Goal: Browse casually

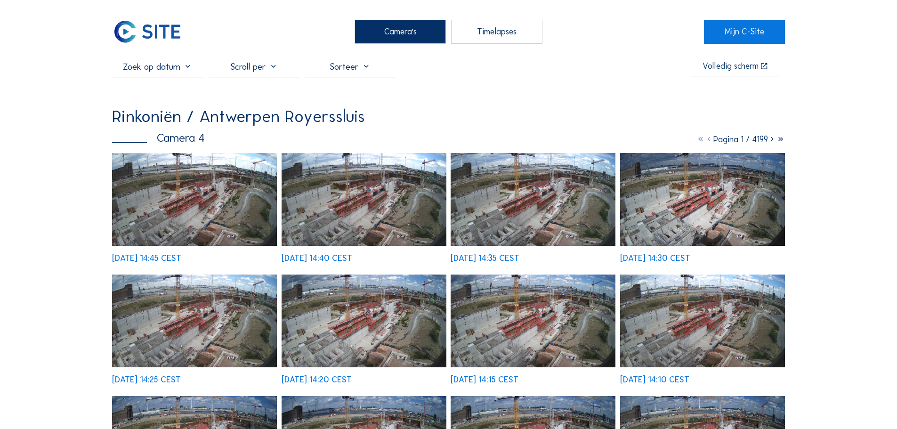
click at [244, 205] on img at bounding box center [194, 199] width 165 height 93
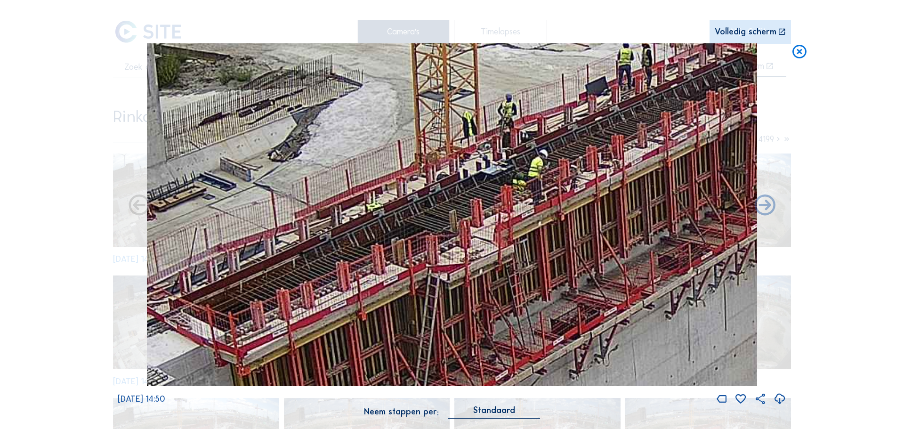
drag, startPoint x: 329, startPoint y: 276, endPoint x: 408, endPoint y: 251, distance: 83.6
click at [408, 251] on img at bounding box center [452, 214] width 610 height 343
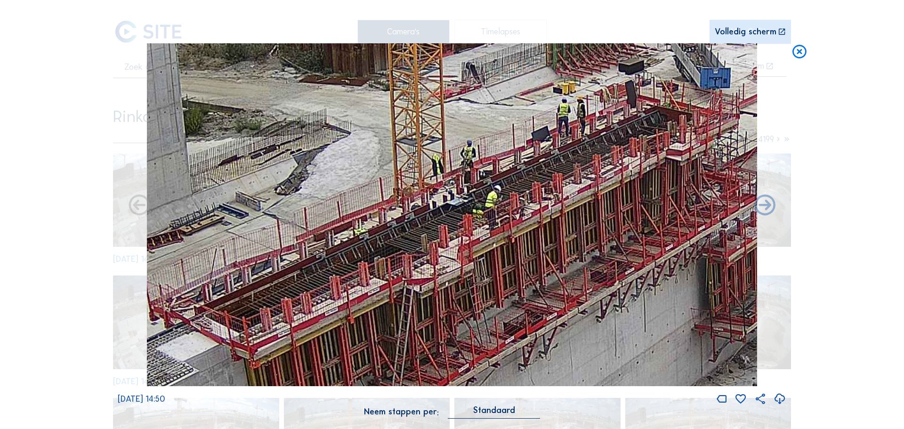
drag, startPoint x: 606, startPoint y: 156, endPoint x: 547, endPoint y: 187, distance: 66.2
click at [547, 187] on img at bounding box center [452, 214] width 610 height 343
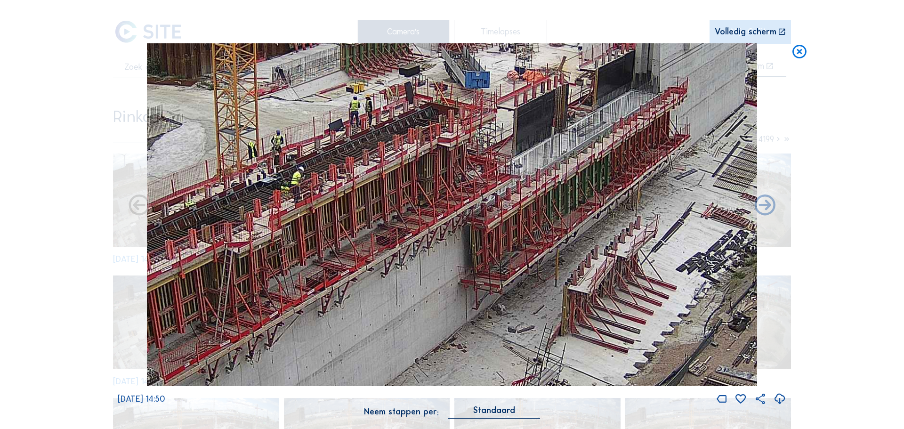
drag, startPoint x: 616, startPoint y: 195, endPoint x: 432, endPoint y: 173, distance: 185.0
click at [432, 173] on img at bounding box center [452, 214] width 610 height 343
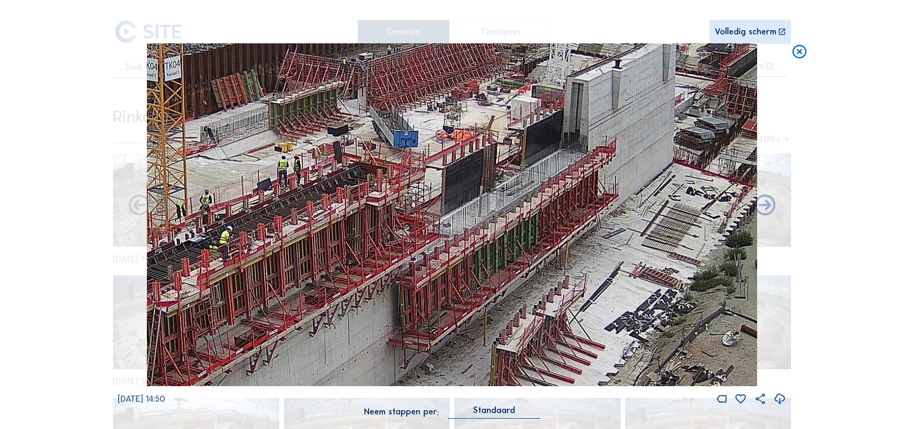
drag, startPoint x: 602, startPoint y: 146, endPoint x: 582, endPoint y: 205, distance: 63.3
click at [582, 205] on img at bounding box center [452, 214] width 610 height 343
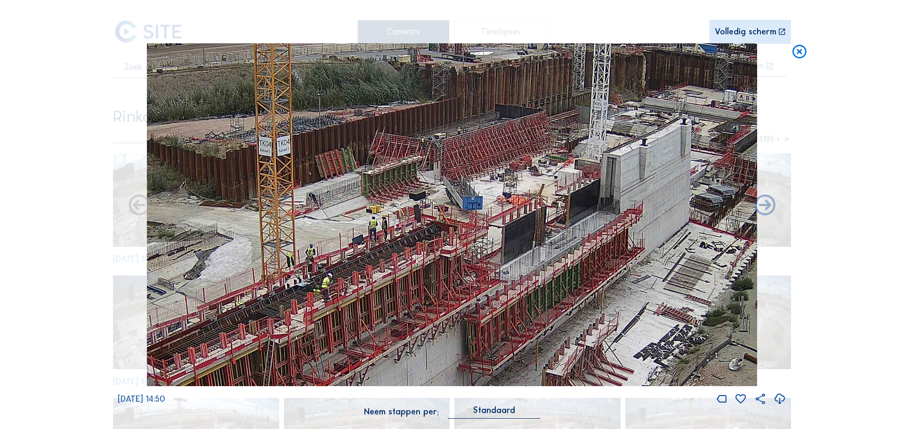
drag, startPoint x: 473, startPoint y: 189, endPoint x: 488, endPoint y: 211, distance: 26.4
click at [488, 211] on img at bounding box center [452, 214] width 610 height 343
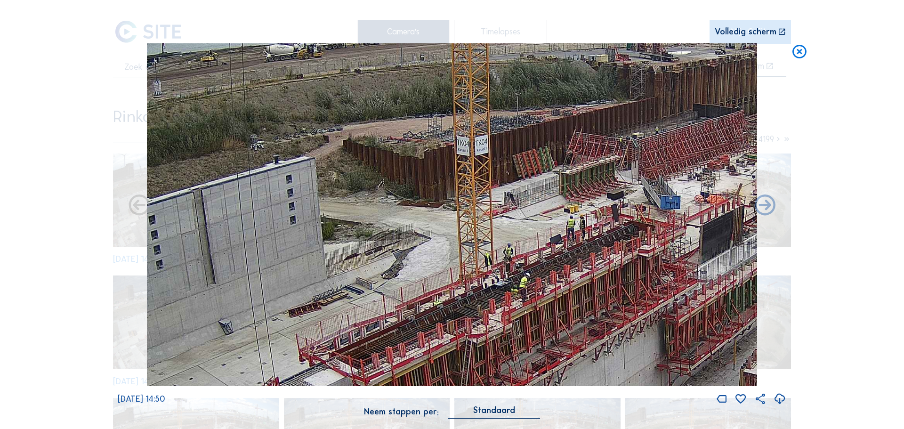
drag, startPoint x: 385, startPoint y: 208, endPoint x: 659, endPoint y: 138, distance: 282.9
click at [659, 138] on img at bounding box center [452, 214] width 610 height 343
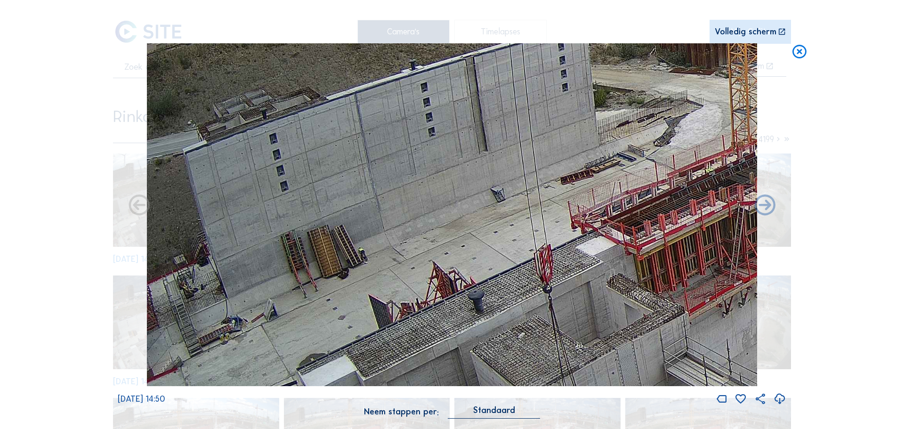
drag, startPoint x: 276, startPoint y: 222, endPoint x: 579, endPoint y: 151, distance: 310.7
click at [579, 151] on img at bounding box center [452, 214] width 610 height 343
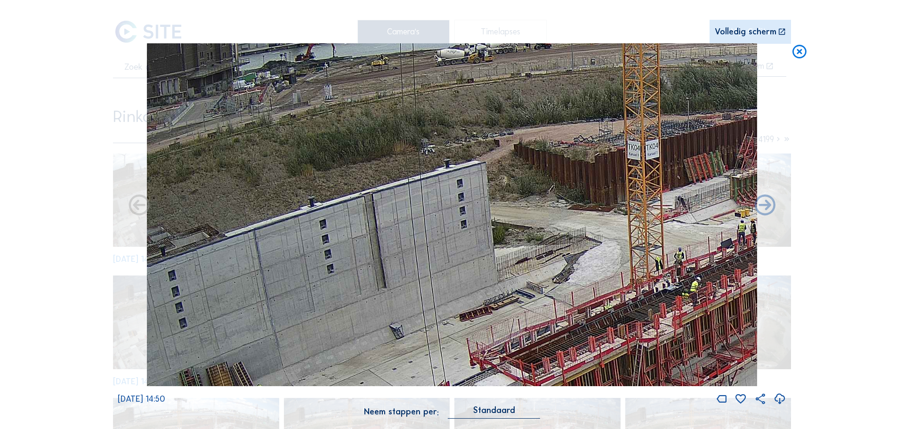
drag, startPoint x: 582, startPoint y: 169, endPoint x: 512, endPoint y: 243, distance: 102.0
click at [512, 243] on img at bounding box center [452, 214] width 610 height 343
